Goal: Task Accomplishment & Management: Use online tool/utility

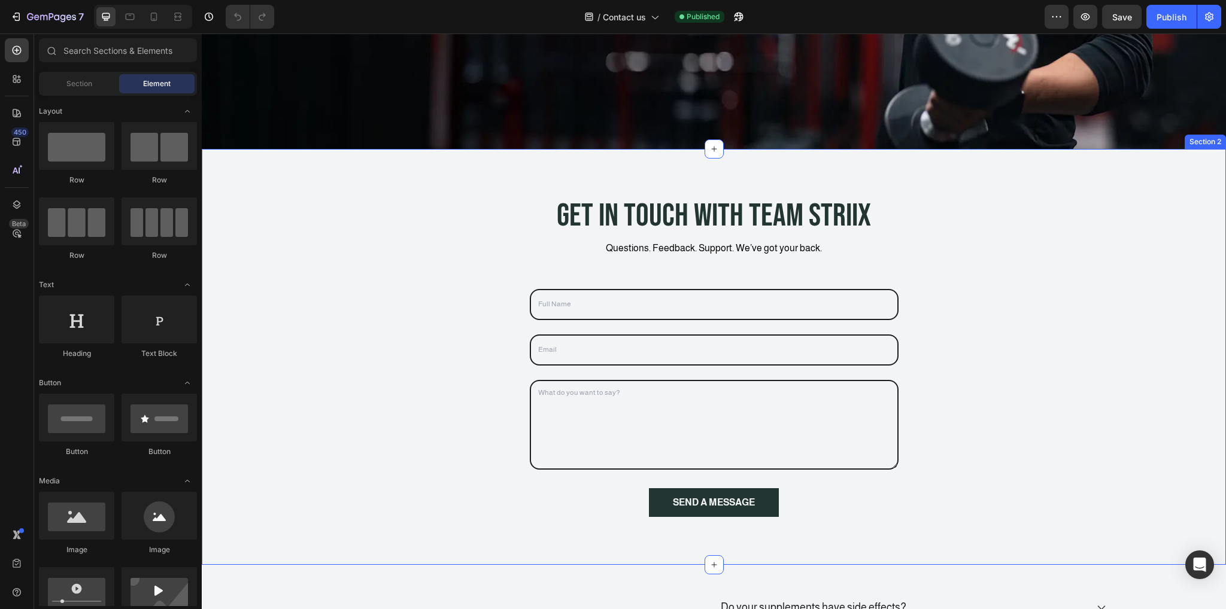
scroll to position [239, 0]
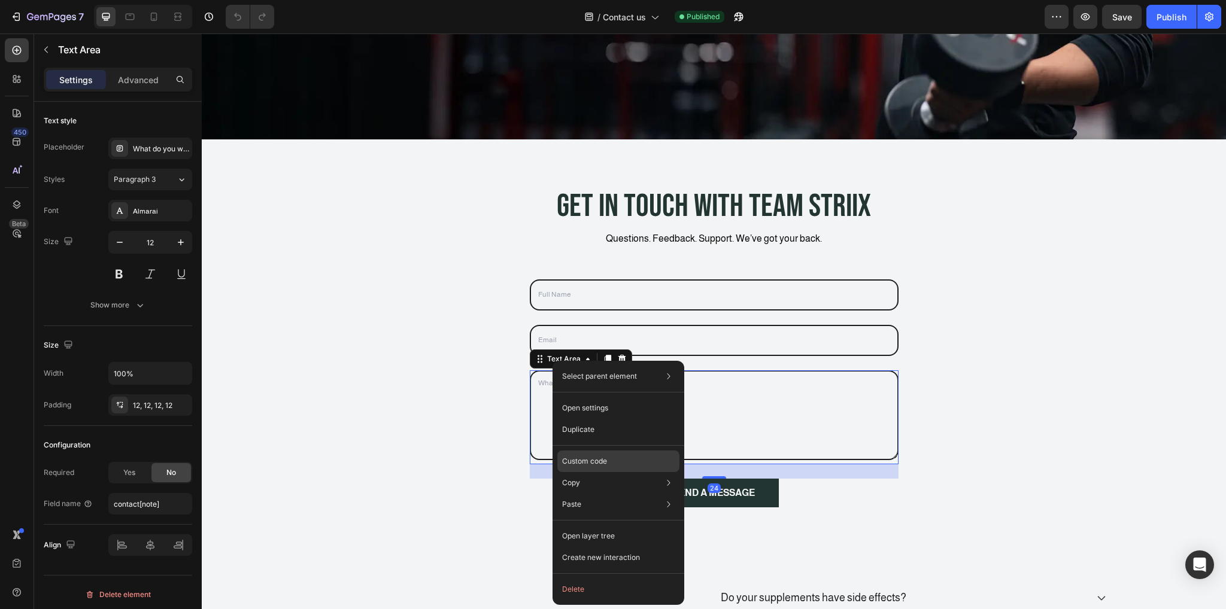
click at [599, 459] on p "Custom code" at bounding box center [584, 461] width 45 height 11
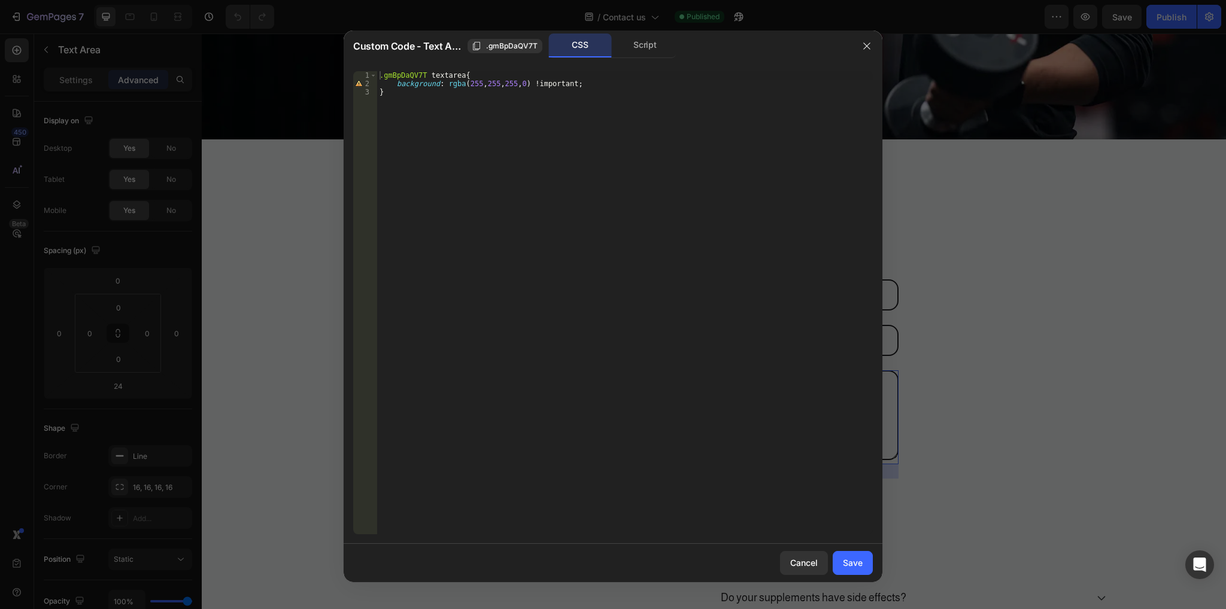
click at [409, 98] on div ".gmBpDaQV7T textarea { background : rgba ( 255 , 255 , 255 , 0 ) !important ; }" at bounding box center [625, 311] width 496 height 480
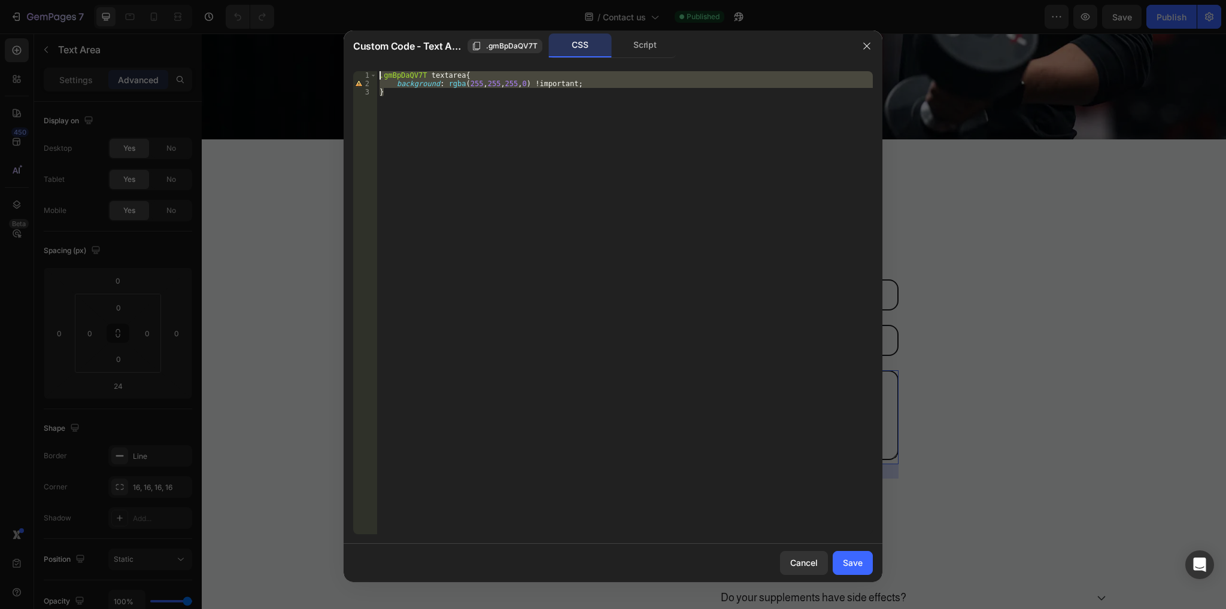
drag, startPoint x: 387, startPoint y: 95, endPoint x: 354, endPoint y: 70, distance: 40.6
click at [354, 70] on div "} 1 2 3 .gmBpDaQV7T textarea { background : rgba ( 255 , 255 , 255 , 0 ) !impor…" at bounding box center [613, 303] width 539 height 482
type textarea ".gmBpDaQV7T textarea{ background: rgba(255,255,255,0) !important;"
click at [873, 47] on button "button" at bounding box center [866, 46] width 19 height 19
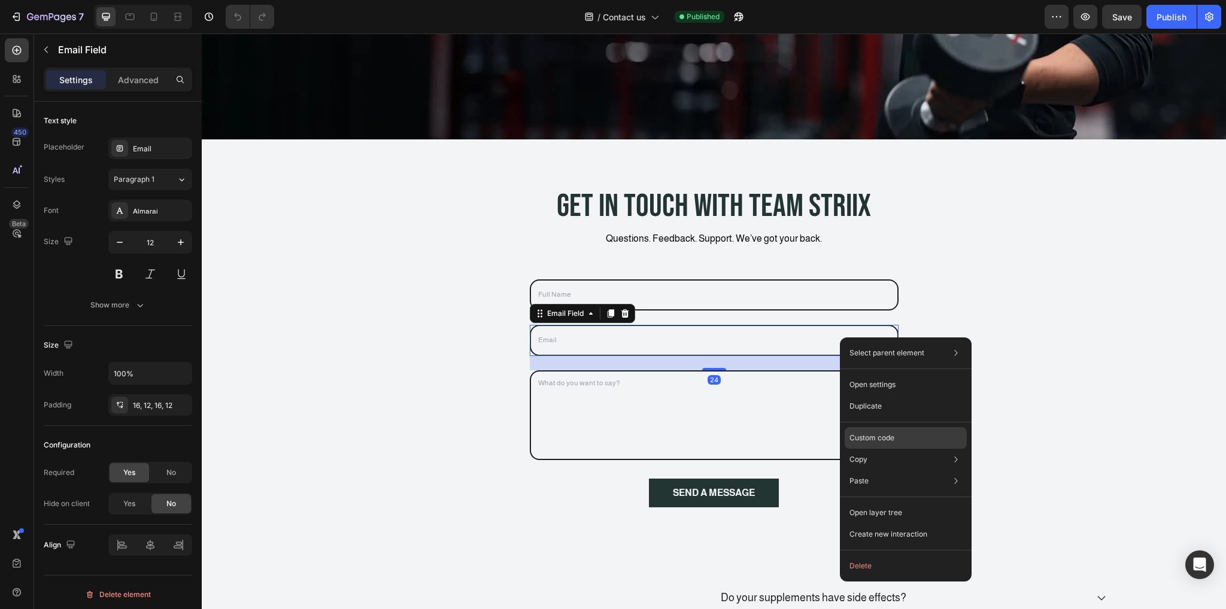
click at [870, 470] on div "Custom code" at bounding box center [906, 481] width 122 height 22
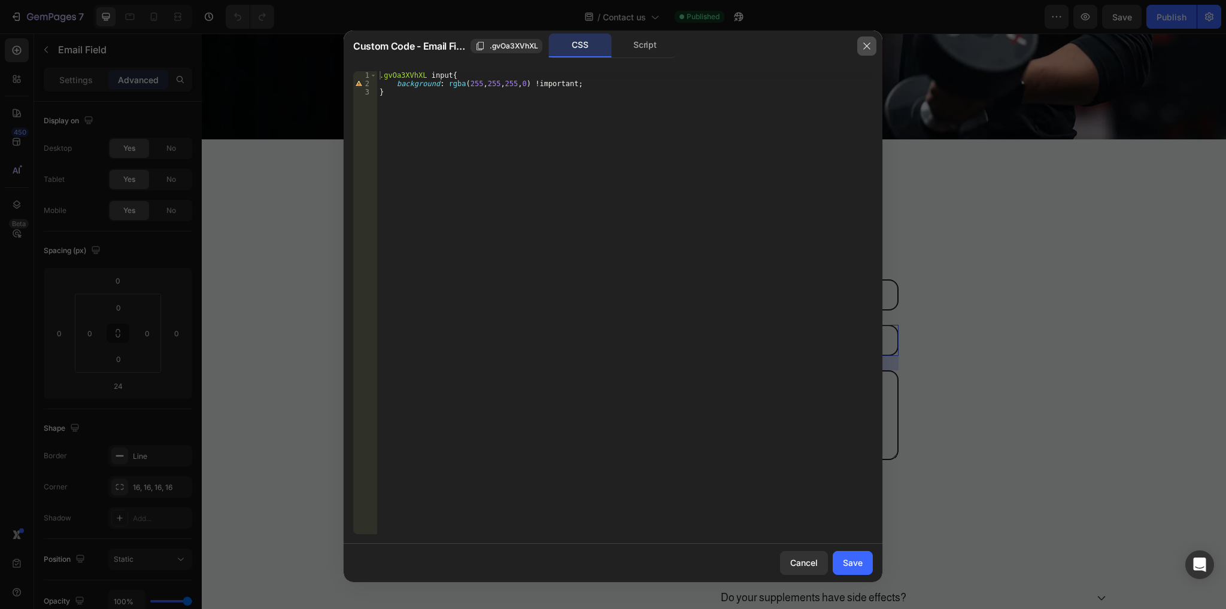
click at [860, 41] on button "button" at bounding box center [866, 46] width 19 height 19
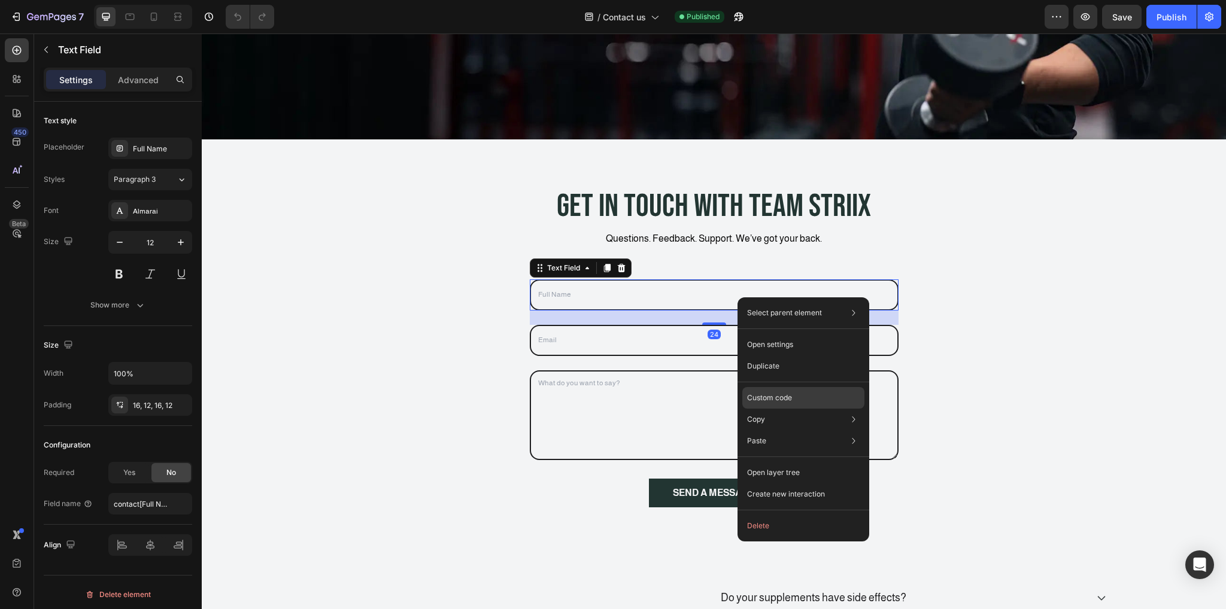
click at [790, 393] on p "Custom code" at bounding box center [769, 398] width 45 height 11
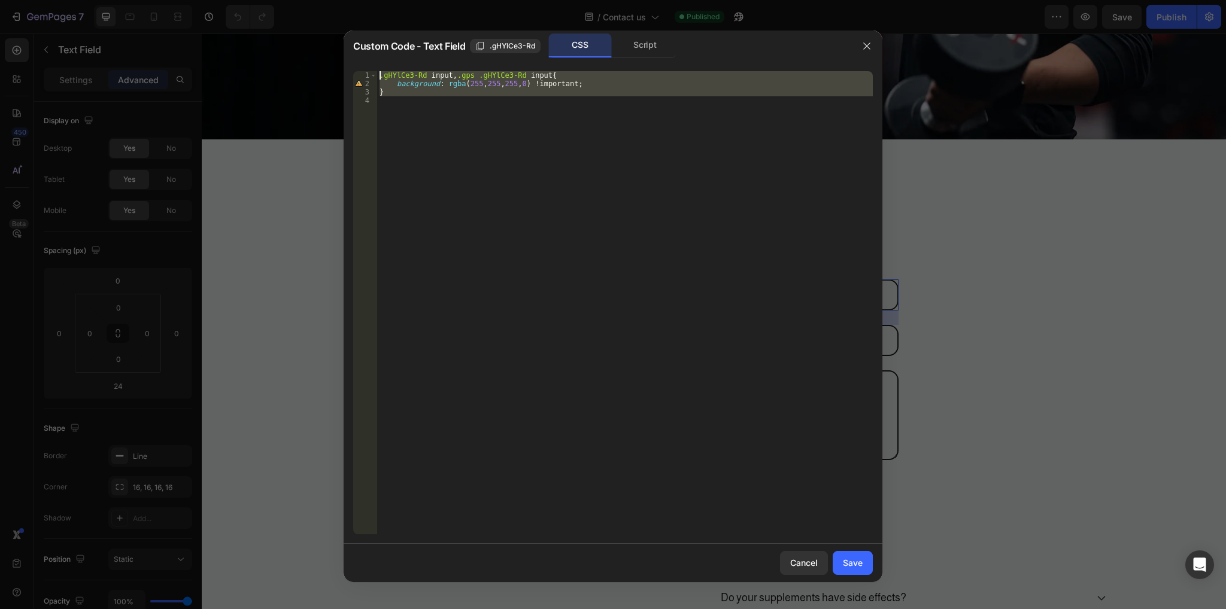
drag, startPoint x: 397, startPoint y: 101, endPoint x: 336, endPoint y: 62, distance: 72.1
click at [336, 62] on div "Custom Code - Text Field .gHYlCe3-Rd CSS Script 1 2 3 4 .gHYlCe3-Rd input , .gp…" at bounding box center [613, 304] width 1226 height 609
type textarea ".gHYlCe3-Rd input, .gps .gHYlCe3-Rd input{ background: rgba(255,255,255,0) !imp…"
click at [863, 44] on icon "button" at bounding box center [867, 46] width 10 height 10
